Goal: Task Accomplishment & Management: Use online tool/utility

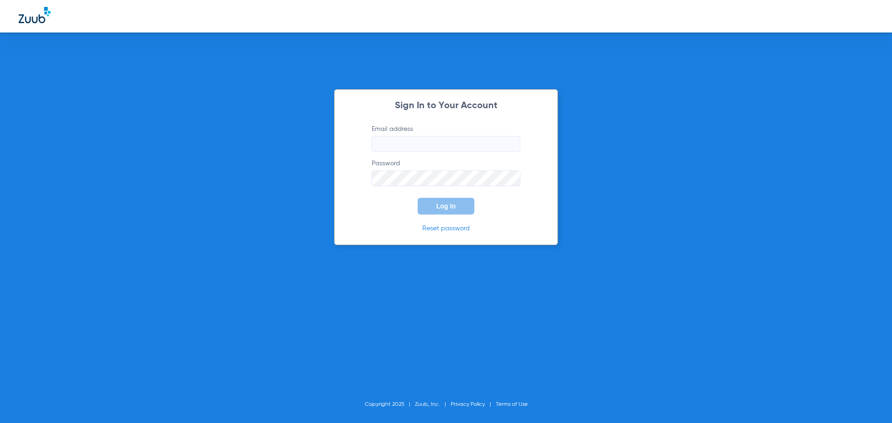
type input "[PERSON_NAME][EMAIL_ADDRESS][PERSON_NAME][DOMAIN_NAME]"
click at [449, 207] on span "Log In" at bounding box center [446, 206] width 20 height 7
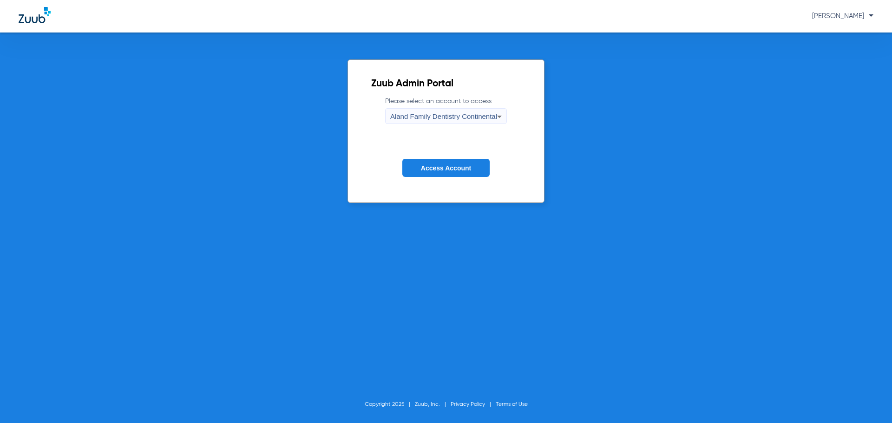
click at [483, 109] on div "Aland Family Dentistry Continental" at bounding box center [443, 117] width 107 height 16
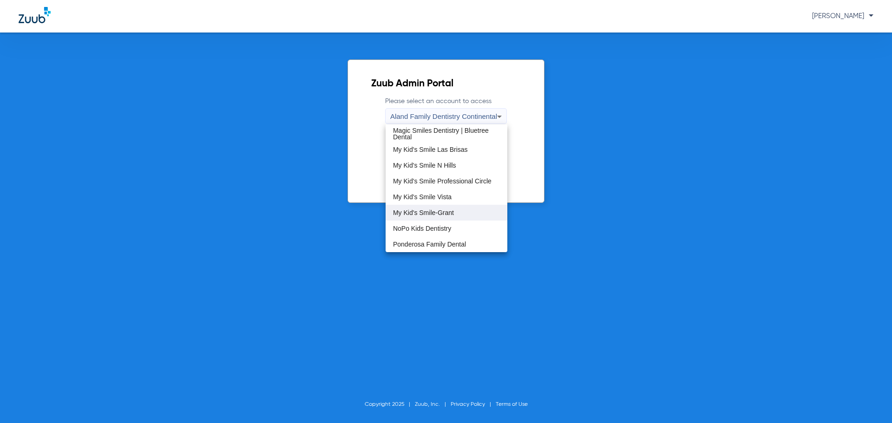
scroll to position [232, 0]
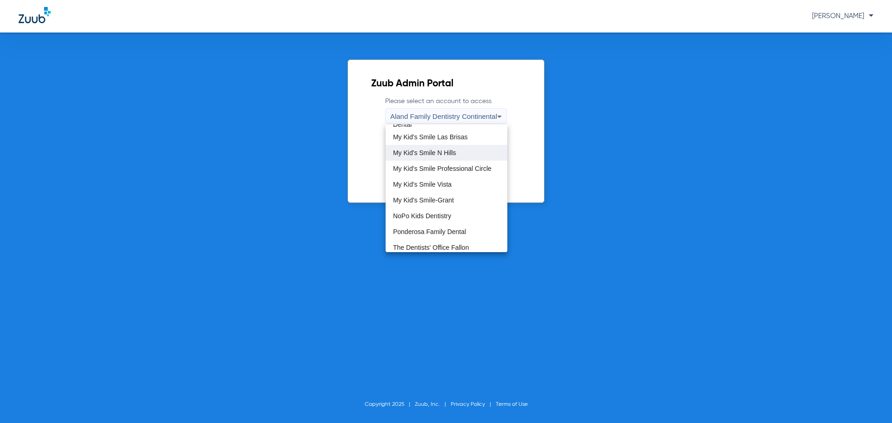
click at [429, 152] on span "My Kid's Smile N Hills" at bounding box center [424, 153] width 63 height 7
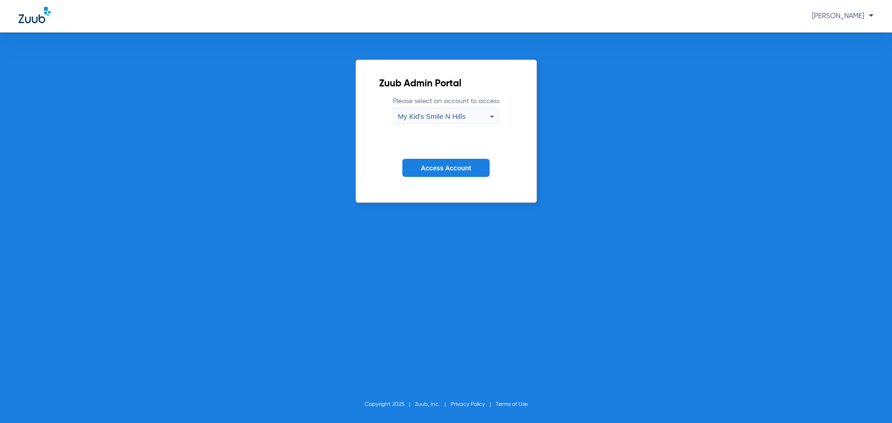
click at [453, 170] on span "Access Account" at bounding box center [446, 167] width 50 height 7
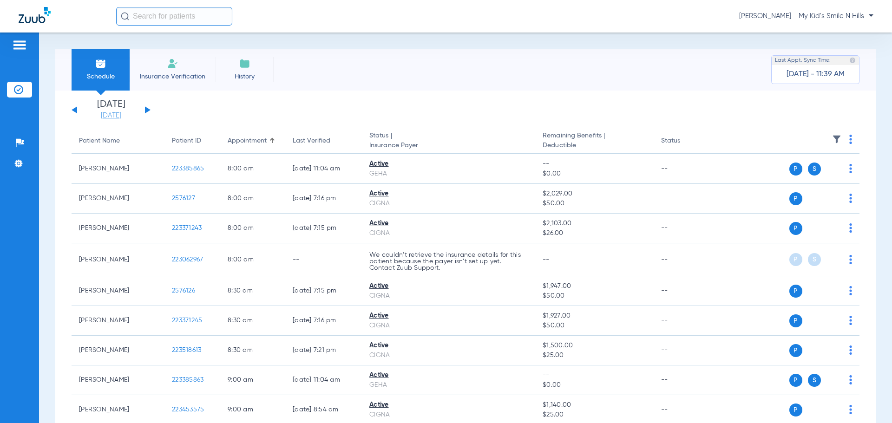
click at [121, 119] on link "[DATE]" at bounding box center [111, 115] width 56 height 9
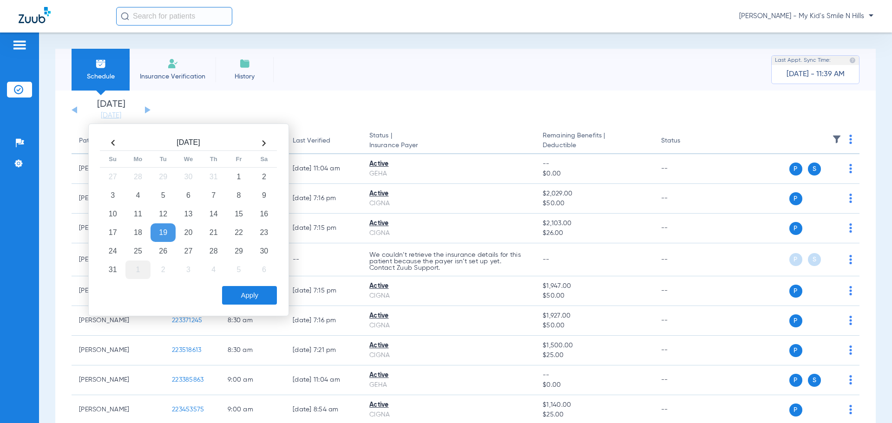
click at [137, 270] on td "1" at bounding box center [137, 270] width 25 height 19
click at [231, 295] on button "Apply" at bounding box center [249, 295] width 55 height 19
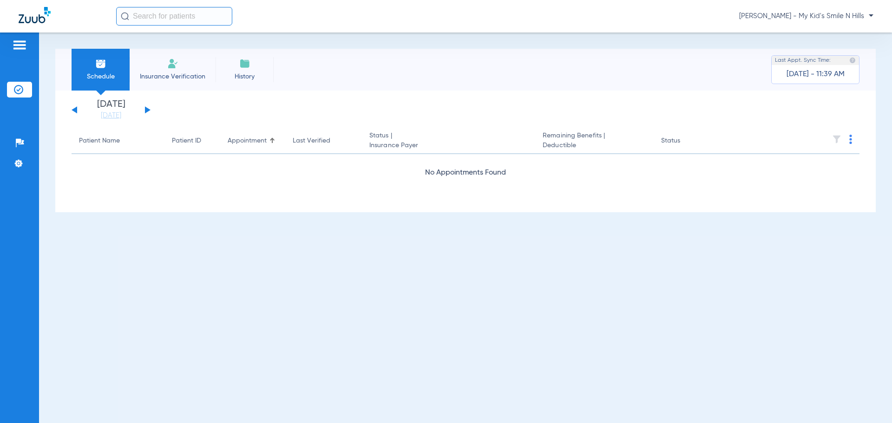
click at [149, 110] on button at bounding box center [148, 109] width 6 height 7
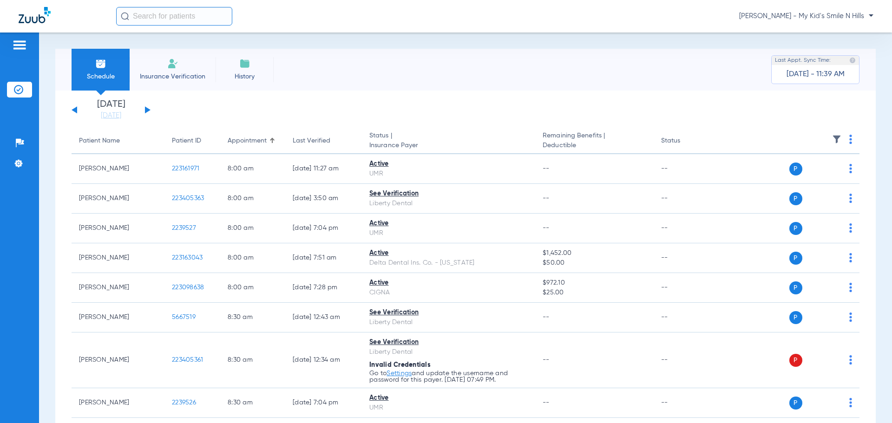
click at [841, 138] on th at bounding box center [788, 141] width 144 height 26
click at [842, 141] on th at bounding box center [788, 141] width 144 height 26
click at [849, 142] on img at bounding box center [850, 139] width 3 height 9
click at [805, 174] on span "Verify All" at bounding box center [808, 176] width 58 height 7
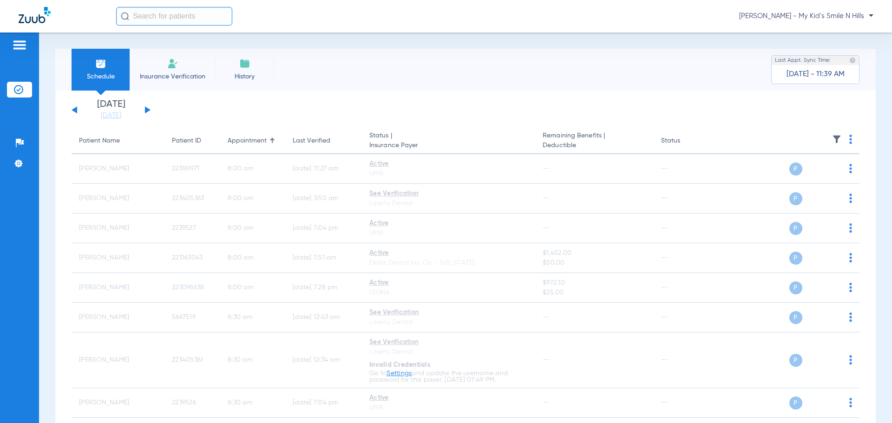
click at [147, 108] on button at bounding box center [148, 109] width 6 height 7
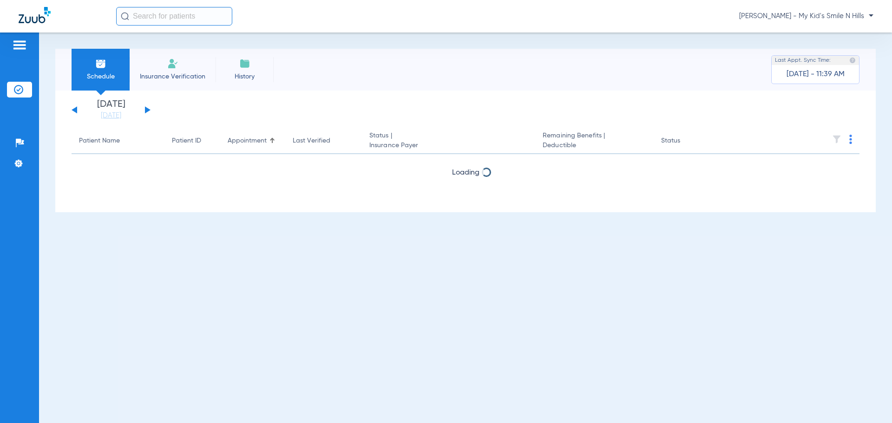
click at [852, 139] on th at bounding box center [788, 141] width 144 height 26
click at [851, 139] on img at bounding box center [850, 139] width 3 height 9
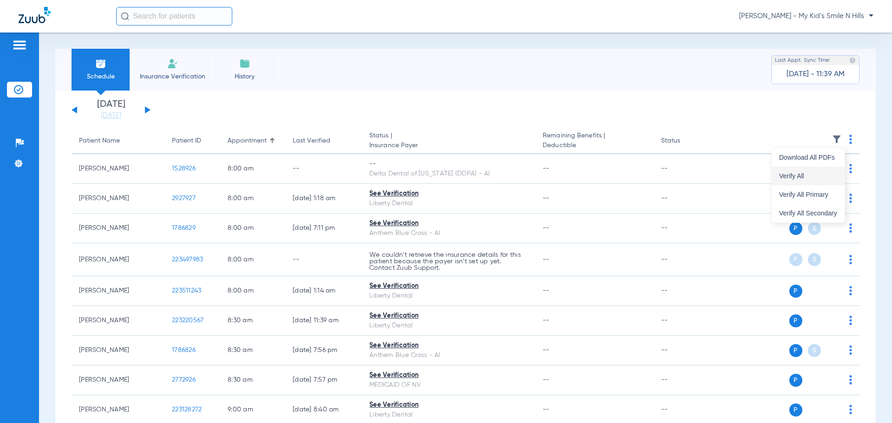
click at [790, 183] on button "Verify All" at bounding box center [808, 176] width 73 height 19
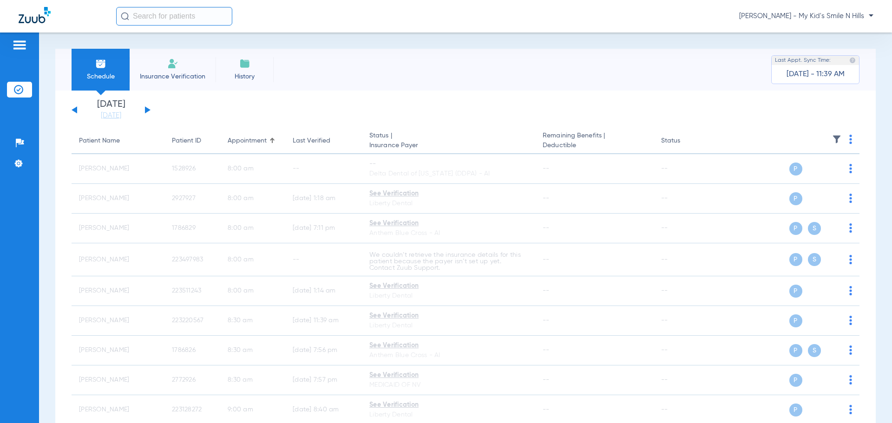
click at [146, 110] on button at bounding box center [148, 109] width 6 height 7
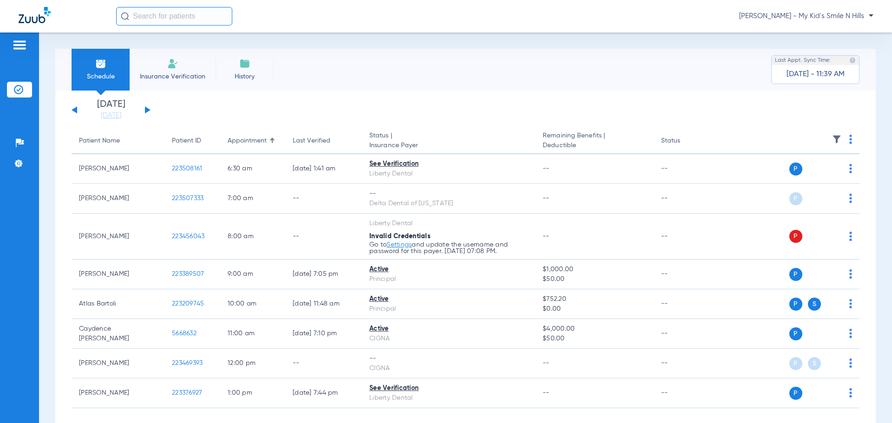
click at [849, 140] on img at bounding box center [850, 139] width 3 height 9
click at [797, 178] on span "Verify All" at bounding box center [808, 176] width 58 height 7
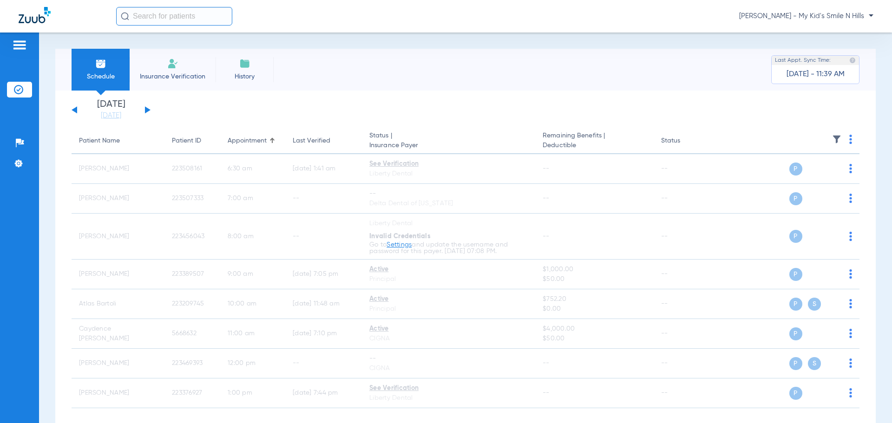
click at [147, 108] on button at bounding box center [148, 109] width 6 height 7
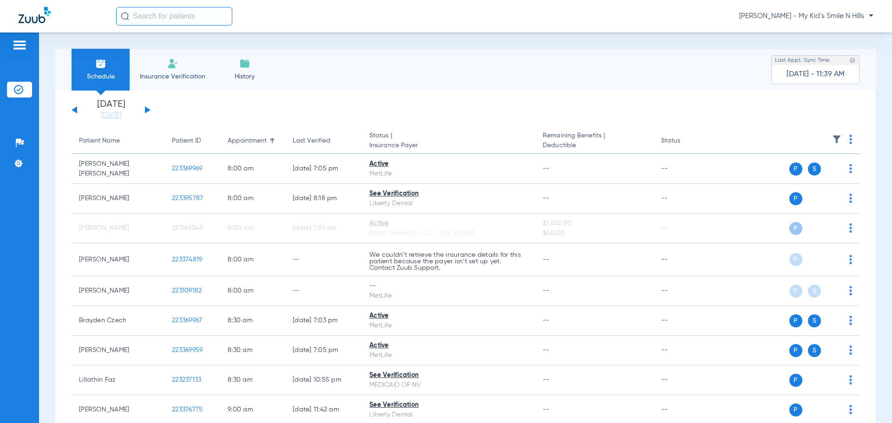
click at [849, 141] on img at bounding box center [850, 139] width 3 height 9
click at [813, 177] on span "Verify All" at bounding box center [808, 176] width 58 height 7
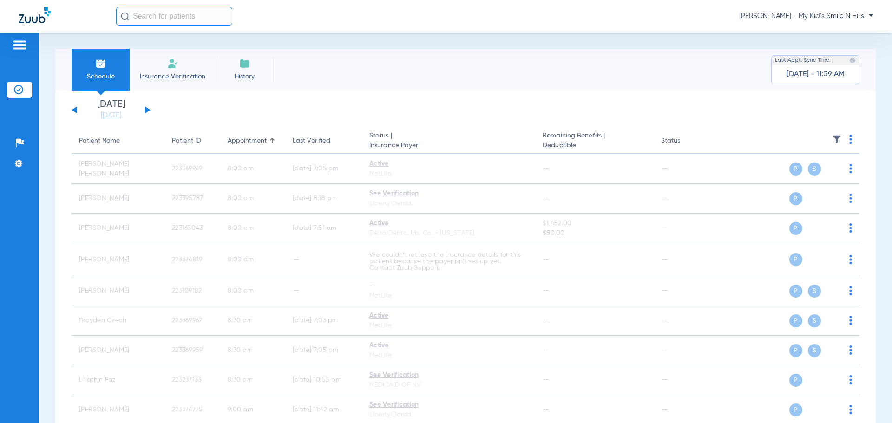
click at [846, 12] on span "[PERSON_NAME] - My Kid's Smile N Hills" at bounding box center [806, 16] width 134 height 9
click at [839, 37] on button "Account Selection" at bounding box center [838, 33] width 67 height 19
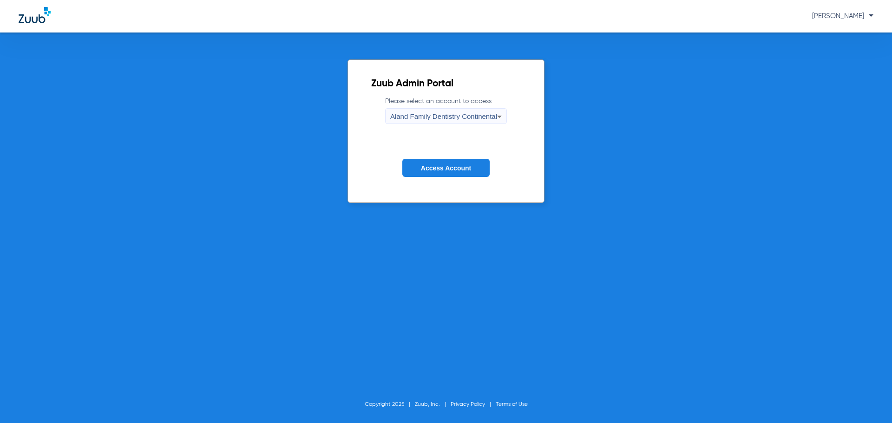
click at [465, 115] on span "Aland Family Dentistry Continental" at bounding box center [443, 116] width 107 height 8
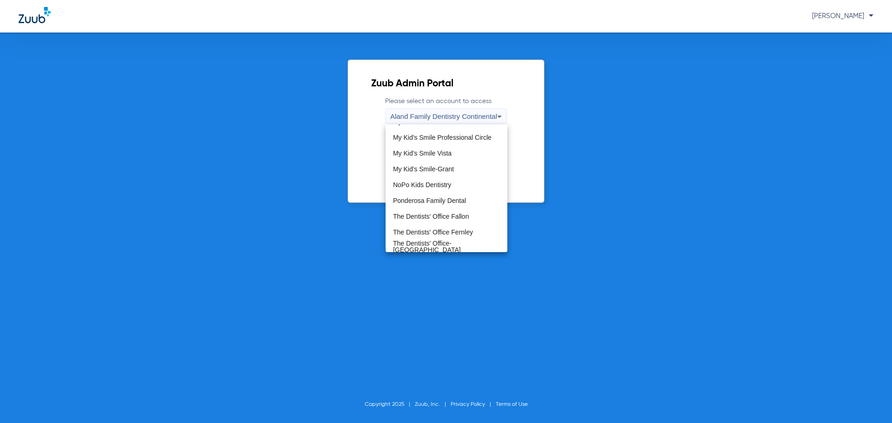
scroll to position [267, 0]
click at [450, 157] on mat-option "My Kid's Smile-Grant" at bounding box center [447, 165] width 122 height 16
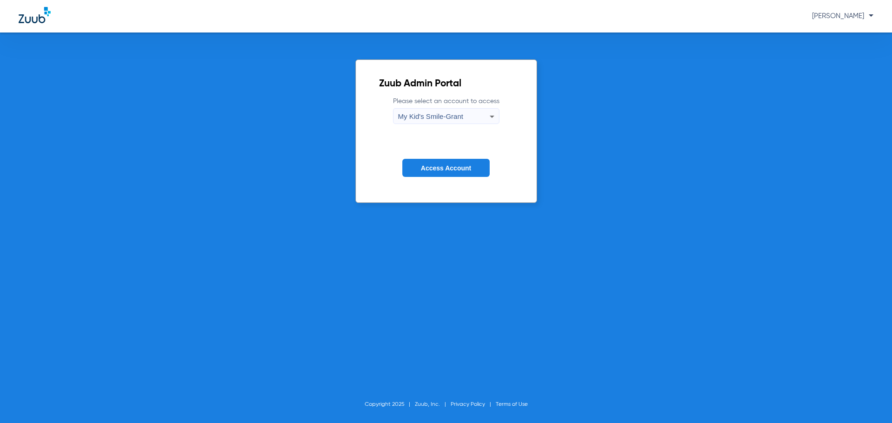
click at [448, 111] on div "My Kid's Smile-Grant" at bounding box center [444, 117] width 92 height 16
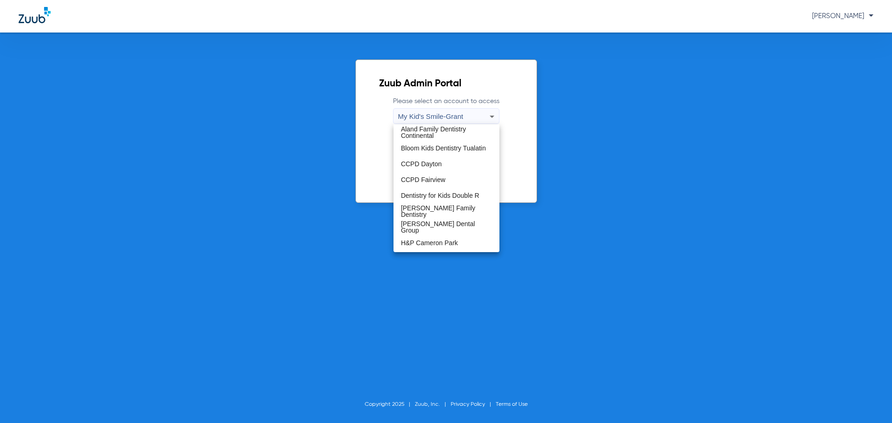
scroll to position [188, 0]
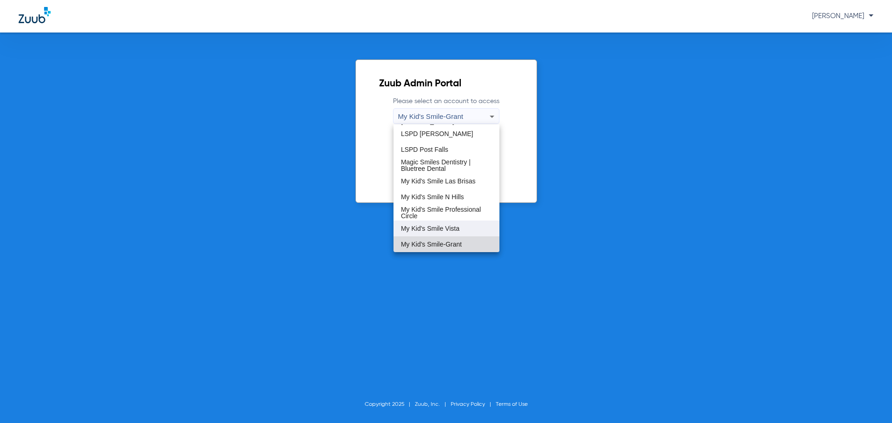
click at [449, 227] on span "My Kid's Smile Vista" at bounding box center [430, 228] width 59 height 7
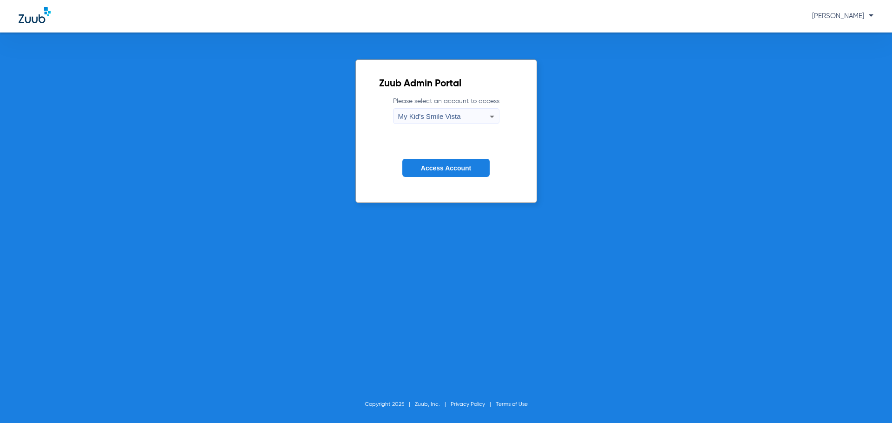
click at [448, 163] on button "Access Account" at bounding box center [445, 168] width 87 height 18
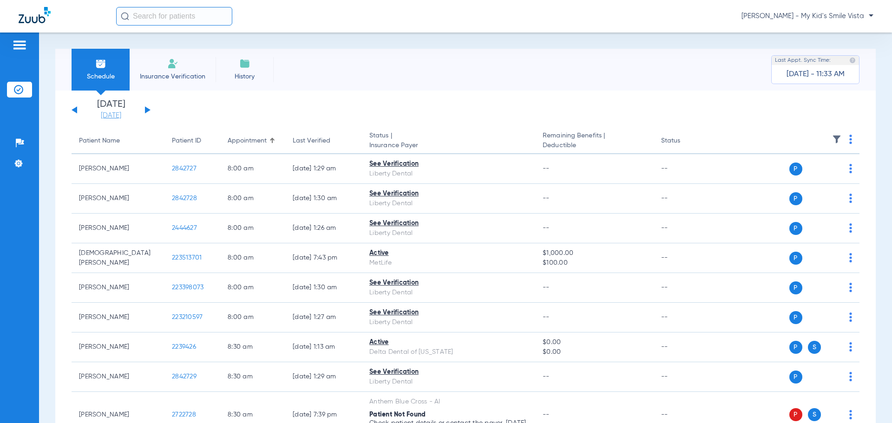
click at [120, 112] on link "[DATE]" at bounding box center [111, 115] width 56 height 9
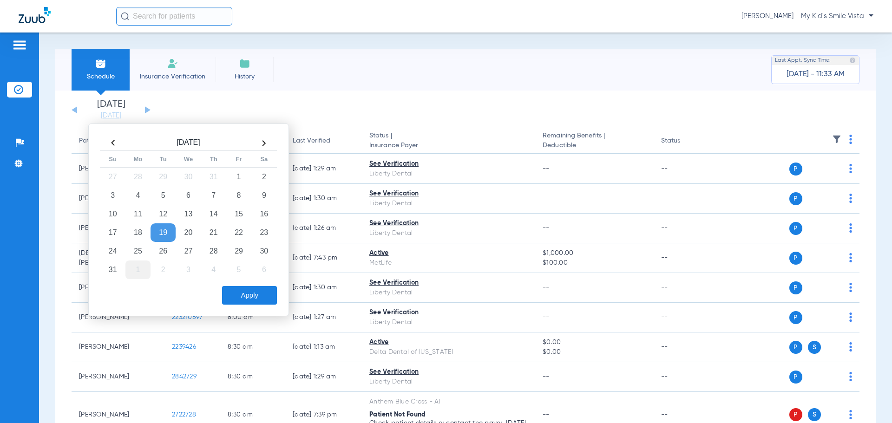
click at [136, 275] on td "1" at bounding box center [137, 270] width 25 height 19
click at [253, 300] on button "Apply" at bounding box center [249, 295] width 55 height 19
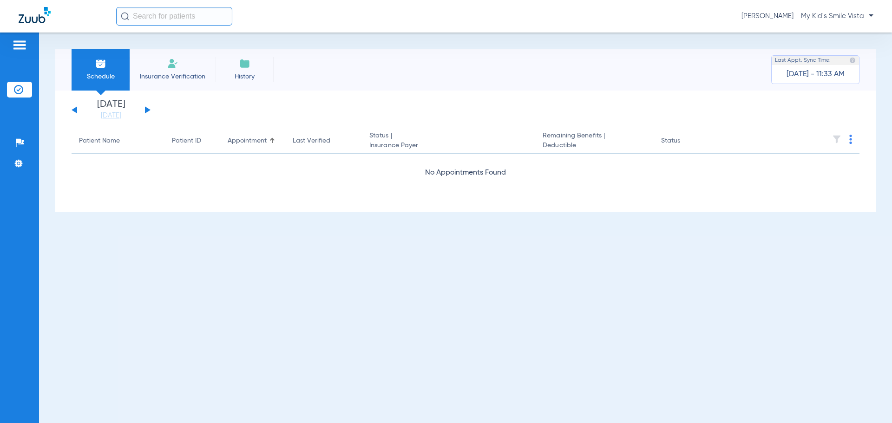
click at [151, 111] on app-single-date-navigator "[DATE] [DATE] [DATE] [DATE] [DATE] [DATE] [DATE] [DATE] [DATE] [DATE] [DATE] [D…" at bounding box center [466, 110] width 788 height 20
click at [148, 111] on button at bounding box center [148, 109] width 6 height 7
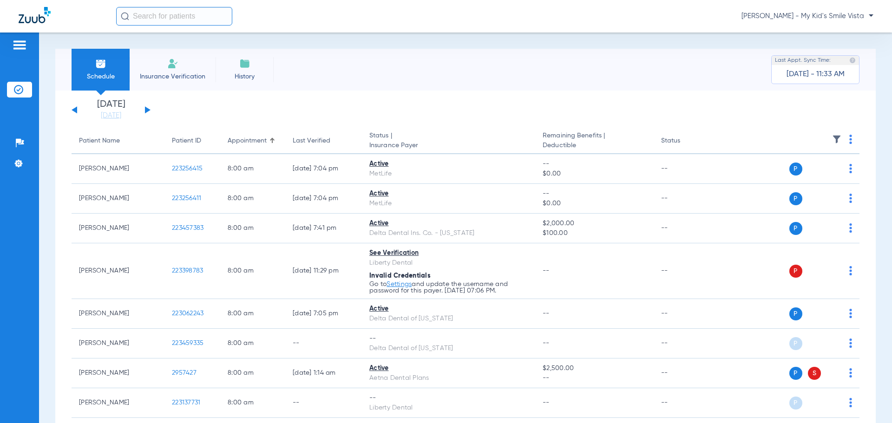
click at [849, 138] on img at bounding box center [850, 139] width 3 height 9
click at [809, 174] on span "Verify All" at bounding box center [808, 176] width 58 height 7
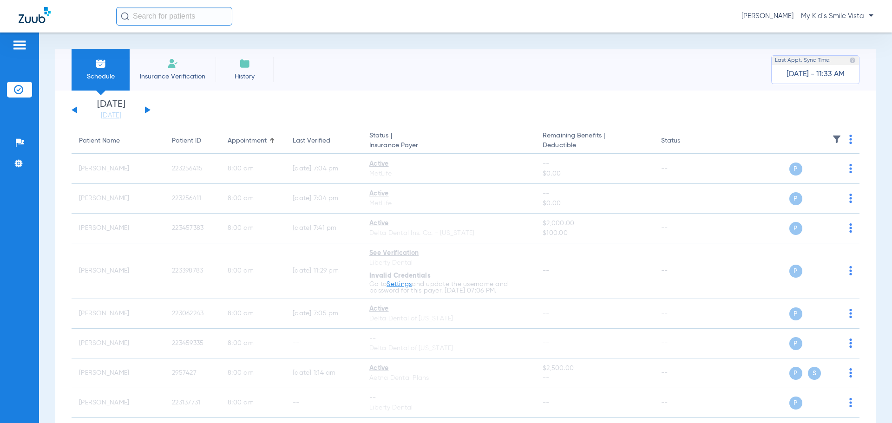
click at [149, 109] on div "[DATE] [DATE] [DATE] [DATE] [DATE] [DATE] [DATE] [DATE] [DATE] [DATE] [DATE] [D…" at bounding box center [111, 110] width 79 height 20
click at [146, 109] on button at bounding box center [148, 109] width 6 height 7
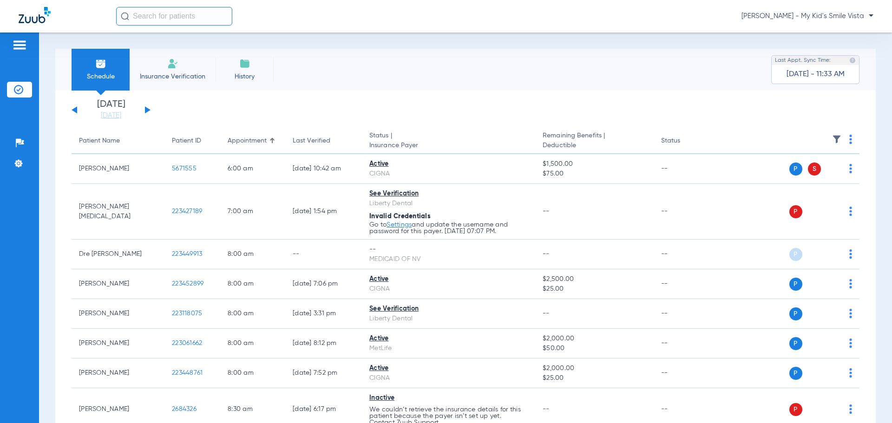
click at [850, 140] on th at bounding box center [788, 141] width 144 height 26
click at [849, 141] on img at bounding box center [850, 139] width 3 height 9
click at [788, 177] on span "Verify All" at bounding box center [808, 176] width 58 height 7
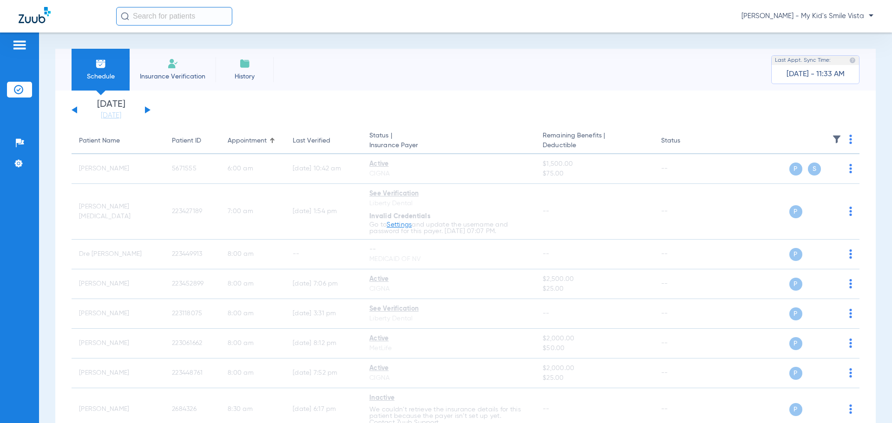
click at [146, 109] on button at bounding box center [148, 109] width 6 height 7
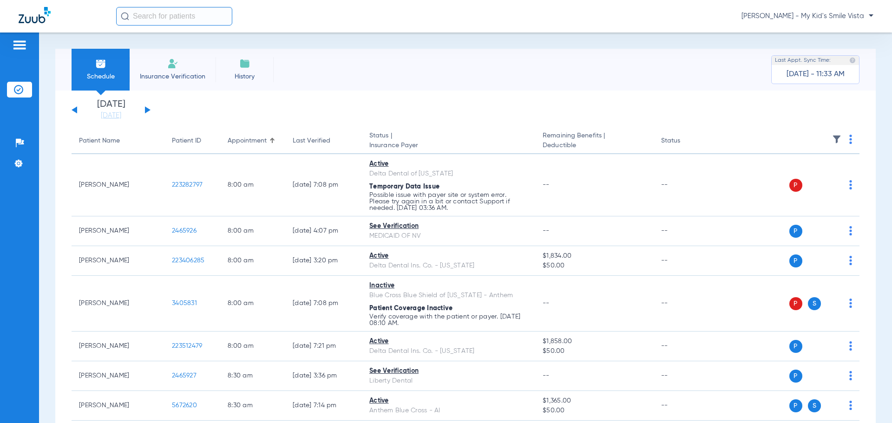
click at [849, 140] on img at bounding box center [850, 139] width 3 height 9
click at [810, 177] on span "Verify All" at bounding box center [808, 176] width 58 height 7
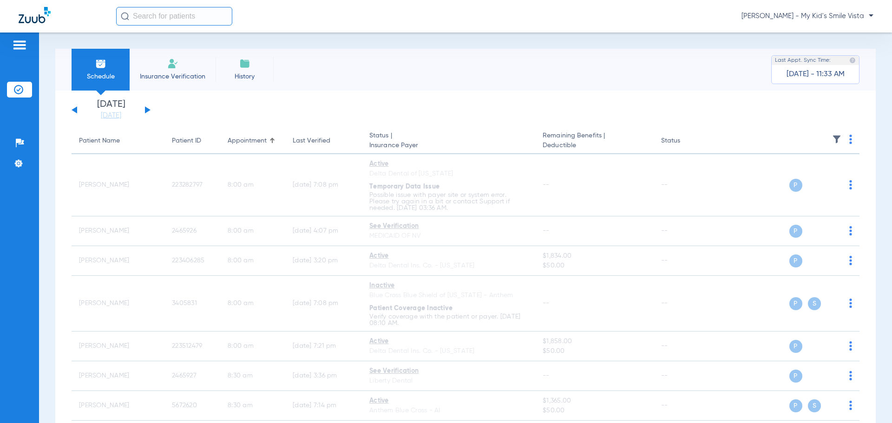
click at [144, 108] on div "[DATE] [DATE] [DATE] [DATE] [DATE] [DATE] [DATE] [DATE] [DATE] [DATE] [DATE] [D…" at bounding box center [111, 110] width 79 height 20
click at [147, 108] on button at bounding box center [148, 109] width 6 height 7
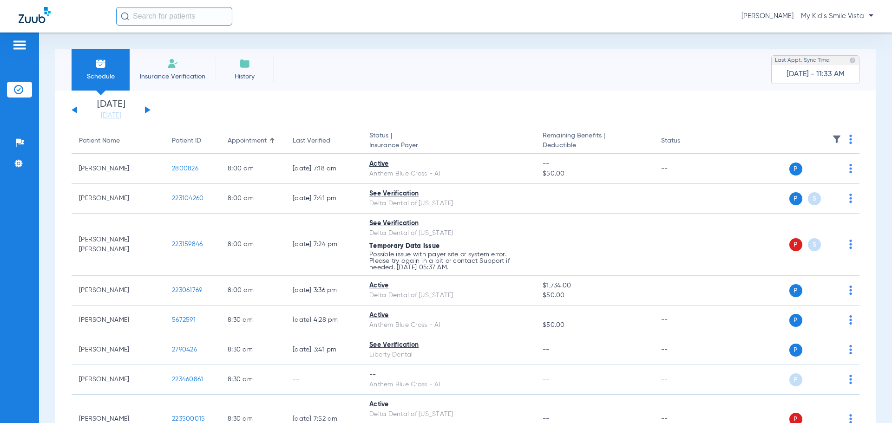
click at [851, 142] on th at bounding box center [788, 141] width 144 height 26
click at [842, 144] on th at bounding box center [788, 141] width 144 height 26
click at [849, 142] on img at bounding box center [850, 139] width 3 height 9
click at [799, 170] on button "Verify All" at bounding box center [808, 176] width 73 height 19
